Goal: Task Accomplishment & Management: Use online tool/utility

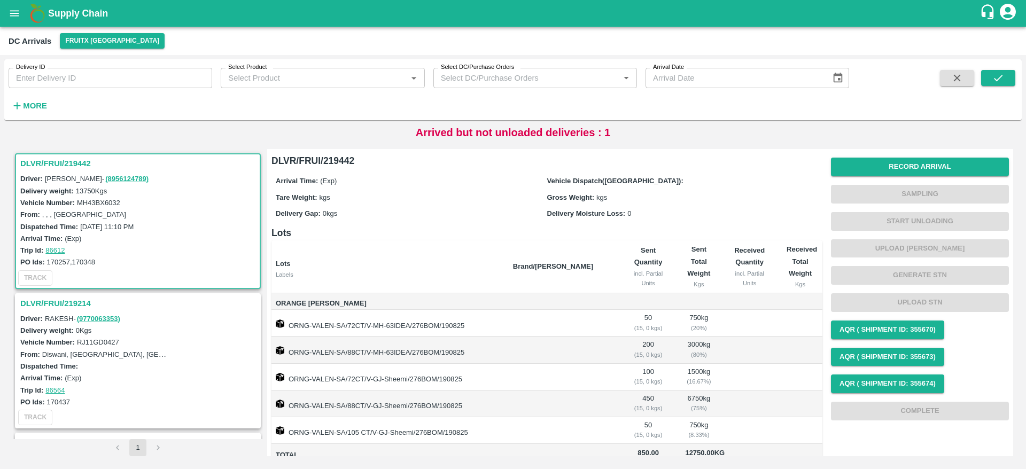
scroll to position [98, 0]
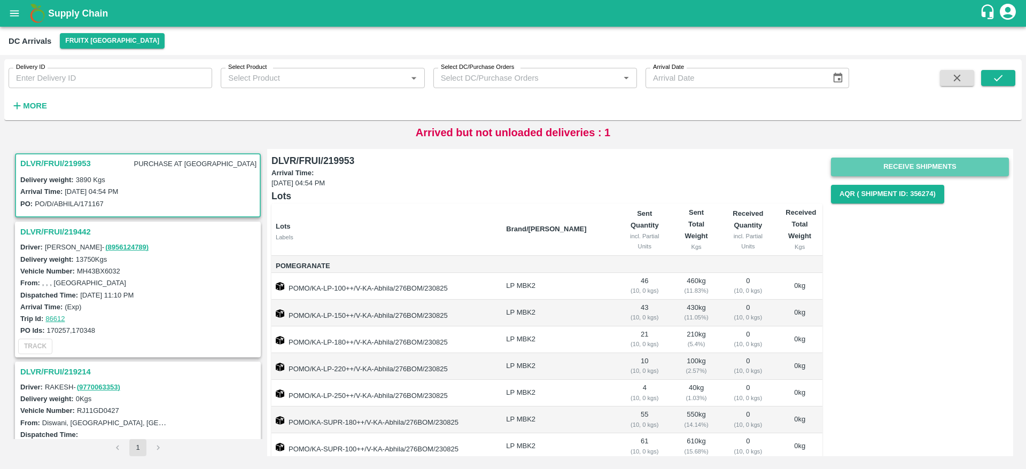
click at [923, 160] on button "Receive Shipments" at bounding box center [920, 167] width 178 height 19
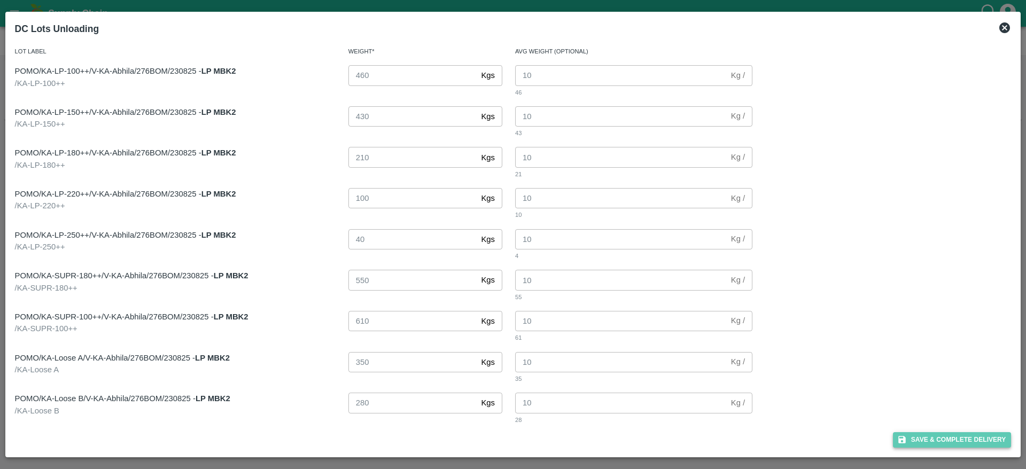
click at [962, 435] on button "Save & Complete Delivery" at bounding box center [952, 440] width 119 height 16
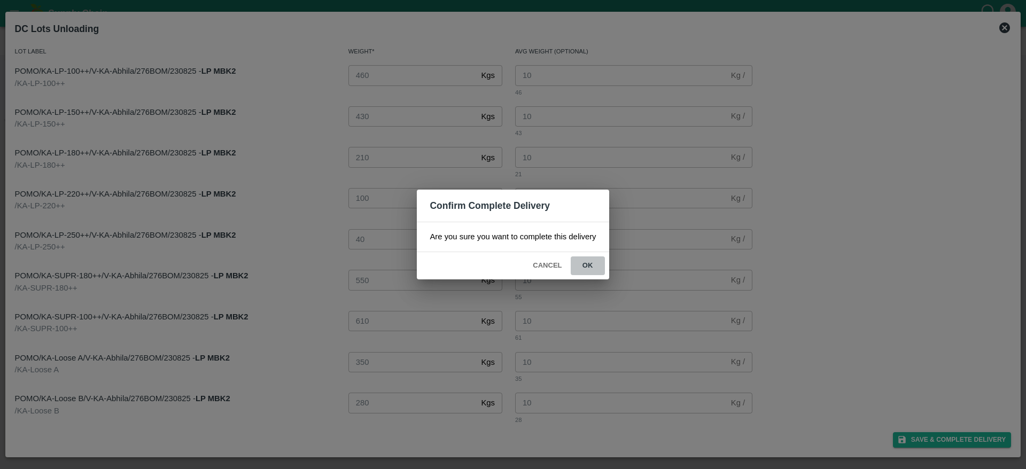
click at [593, 262] on button "ok" at bounding box center [588, 266] width 34 height 19
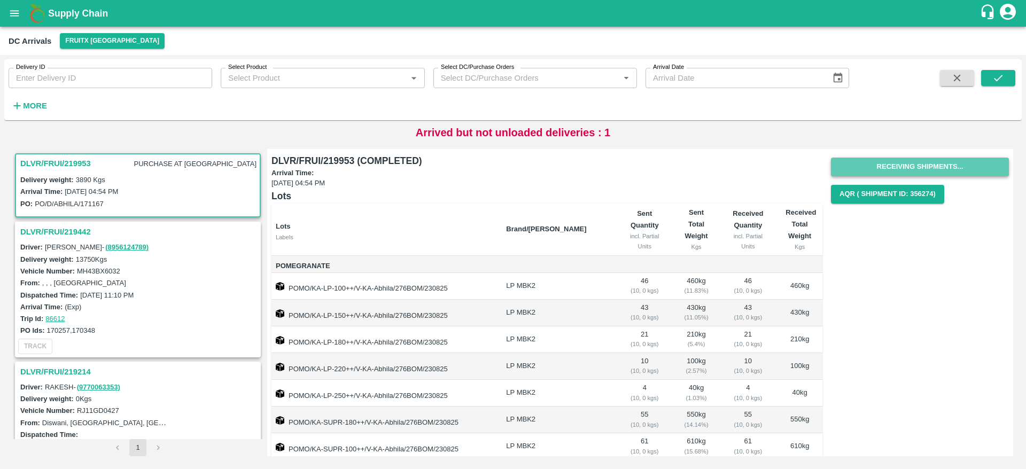
click at [925, 165] on button "Receiving Shipments..." at bounding box center [920, 167] width 178 height 19
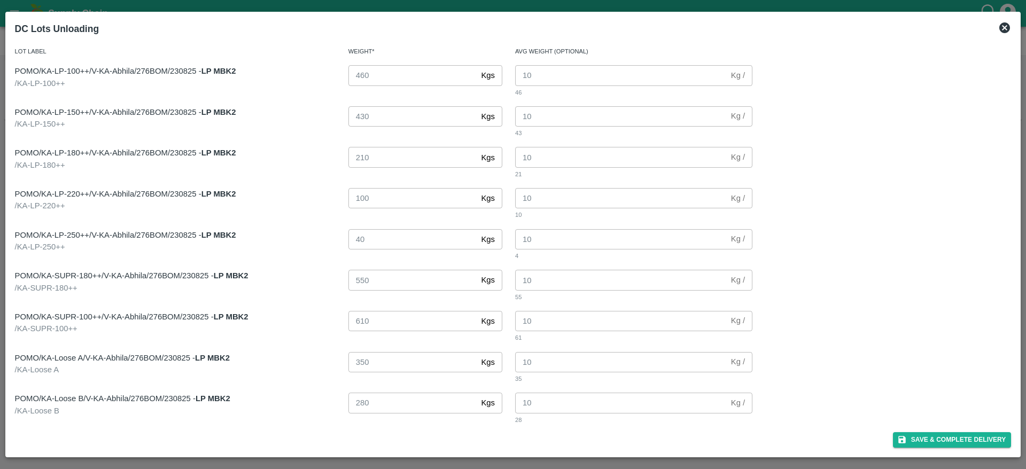
click at [1007, 29] on icon at bounding box center [1005, 27] width 13 height 13
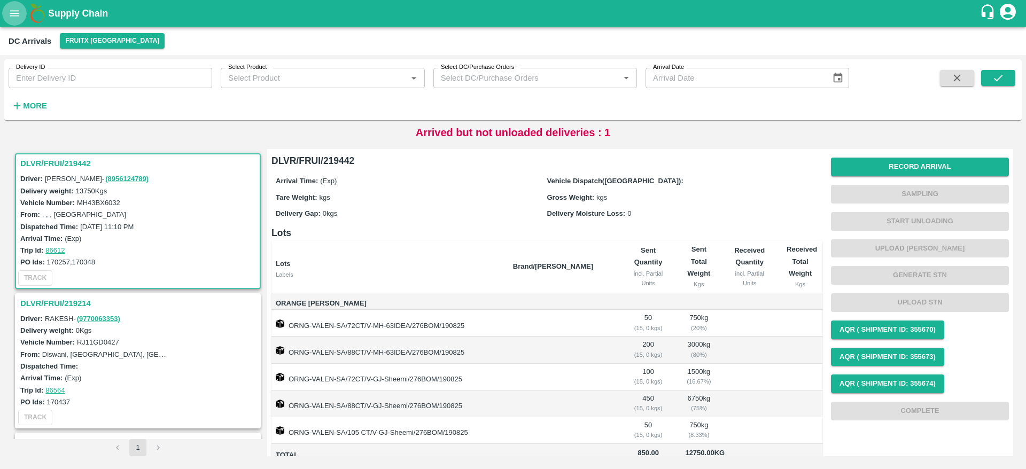
click at [14, 21] on button "open drawer" at bounding box center [14, 13] width 25 height 25
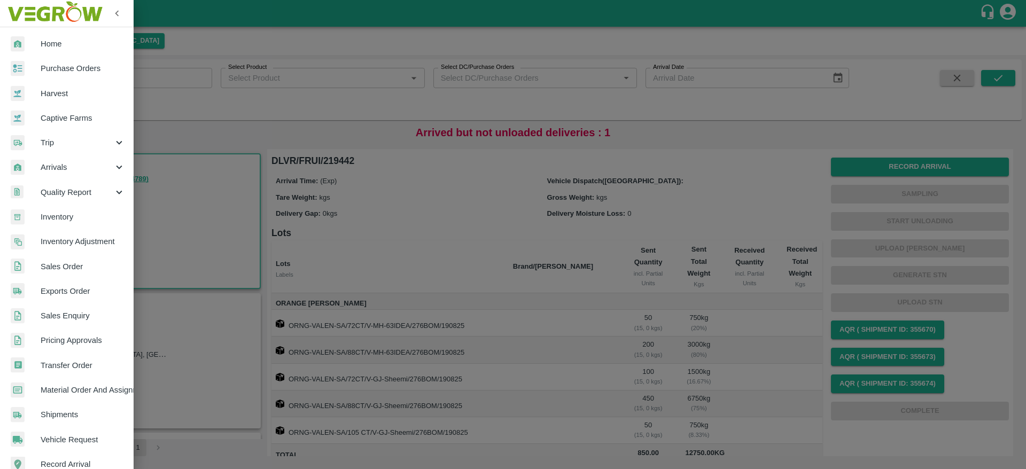
click at [265, 185] on div at bounding box center [513, 234] width 1026 height 469
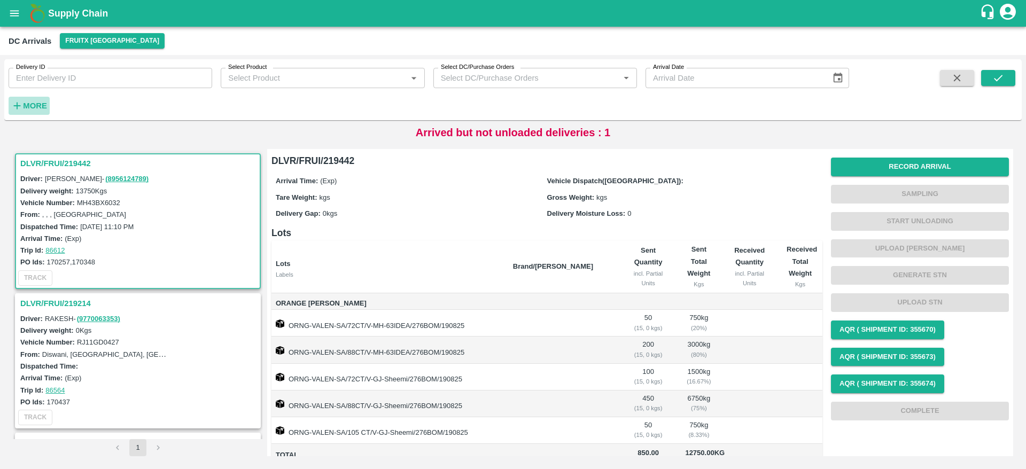
click at [32, 103] on strong "More" at bounding box center [35, 106] width 24 height 9
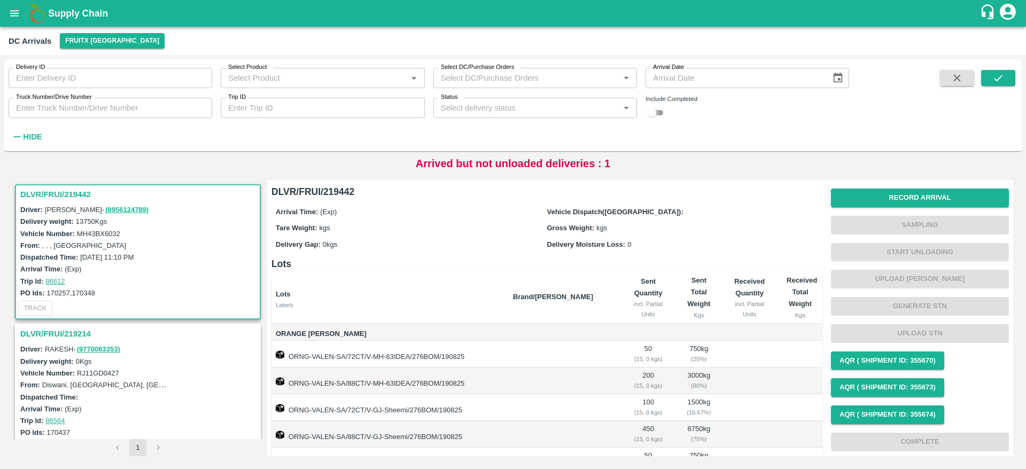
click at [652, 110] on input "checkbox" at bounding box center [652, 112] width 38 height 13
checkbox input "true"
click at [999, 75] on icon "submit" at bounding box center [999, 78] width 12 height 12
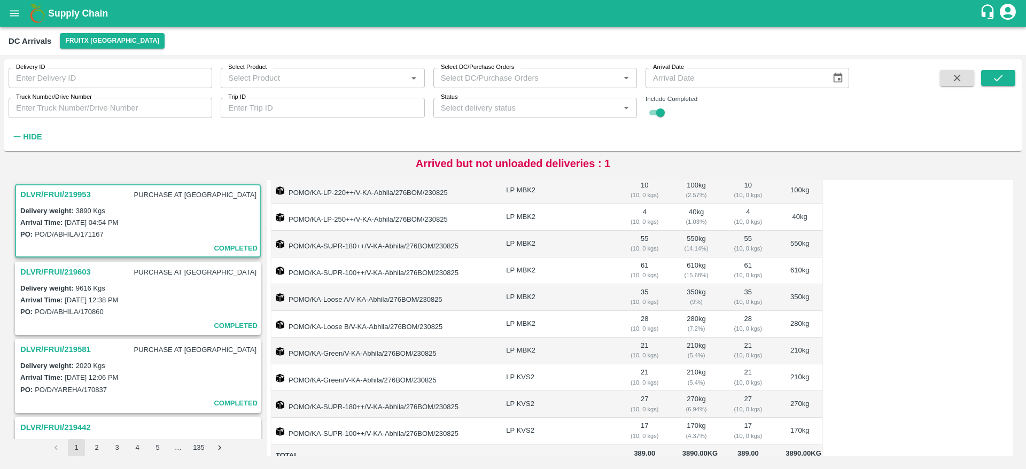
scroll to position [231, 0]
